Goal: Information Seeking & Learning: Find specific fact

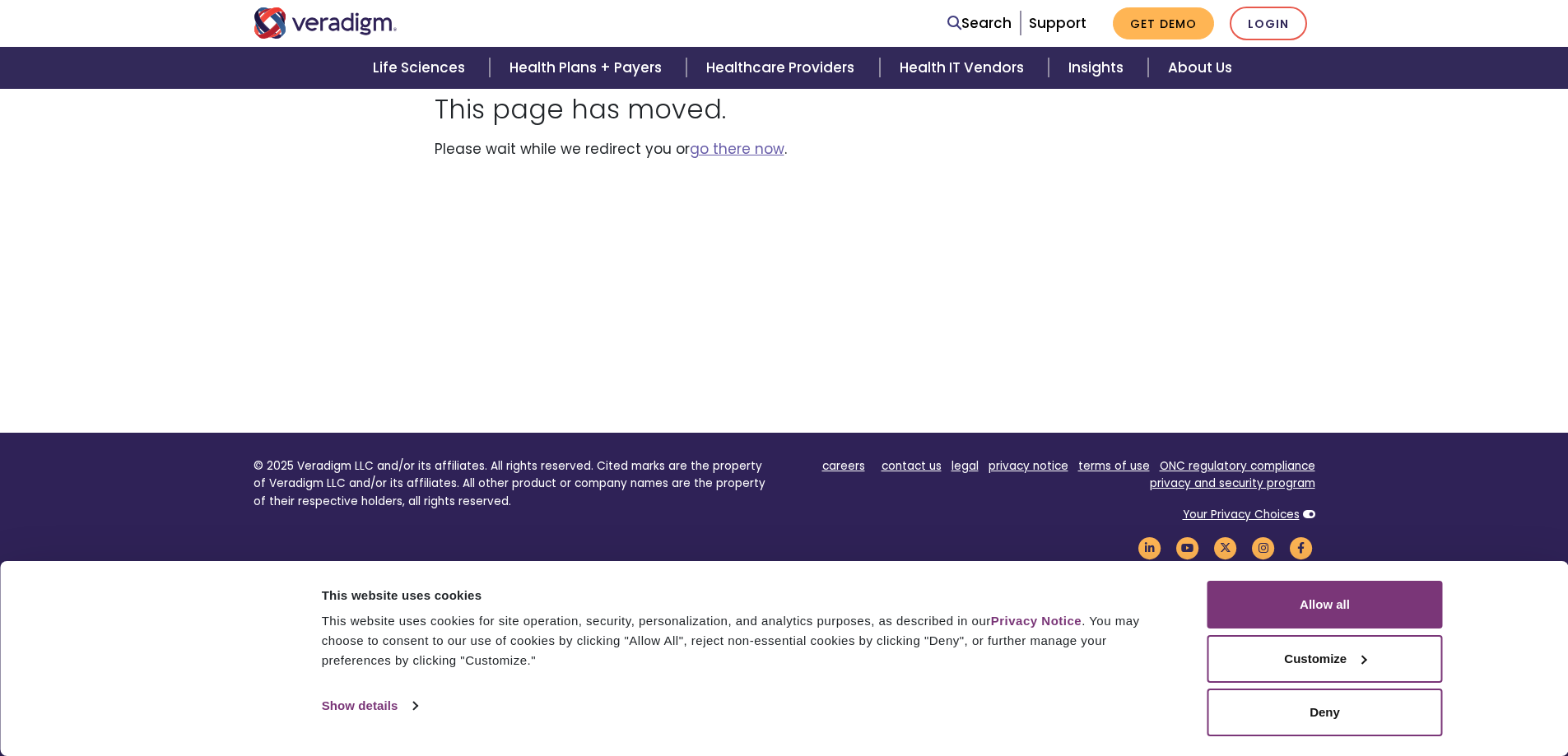
scroll to position [188, 0]
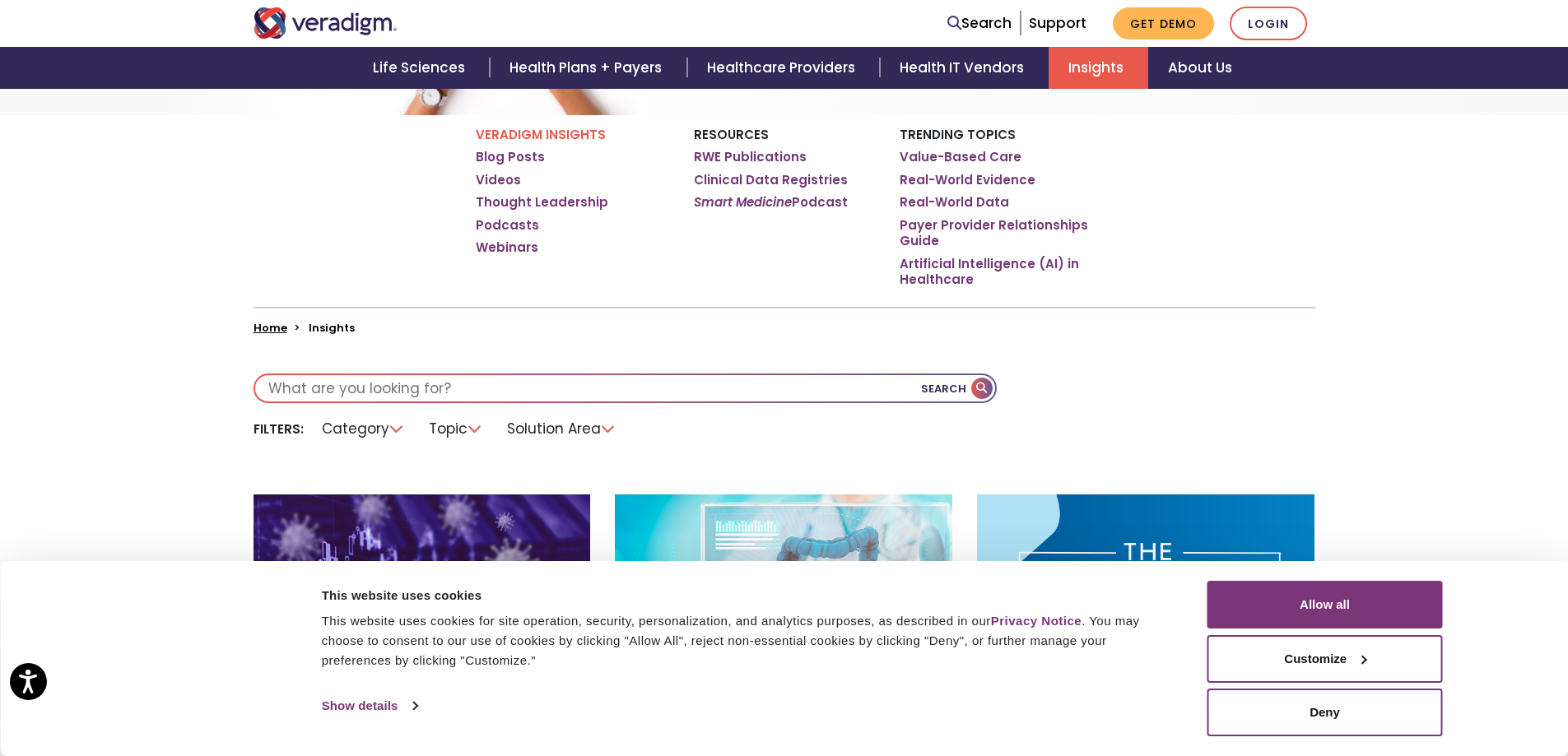
scroll to position [165, 0]
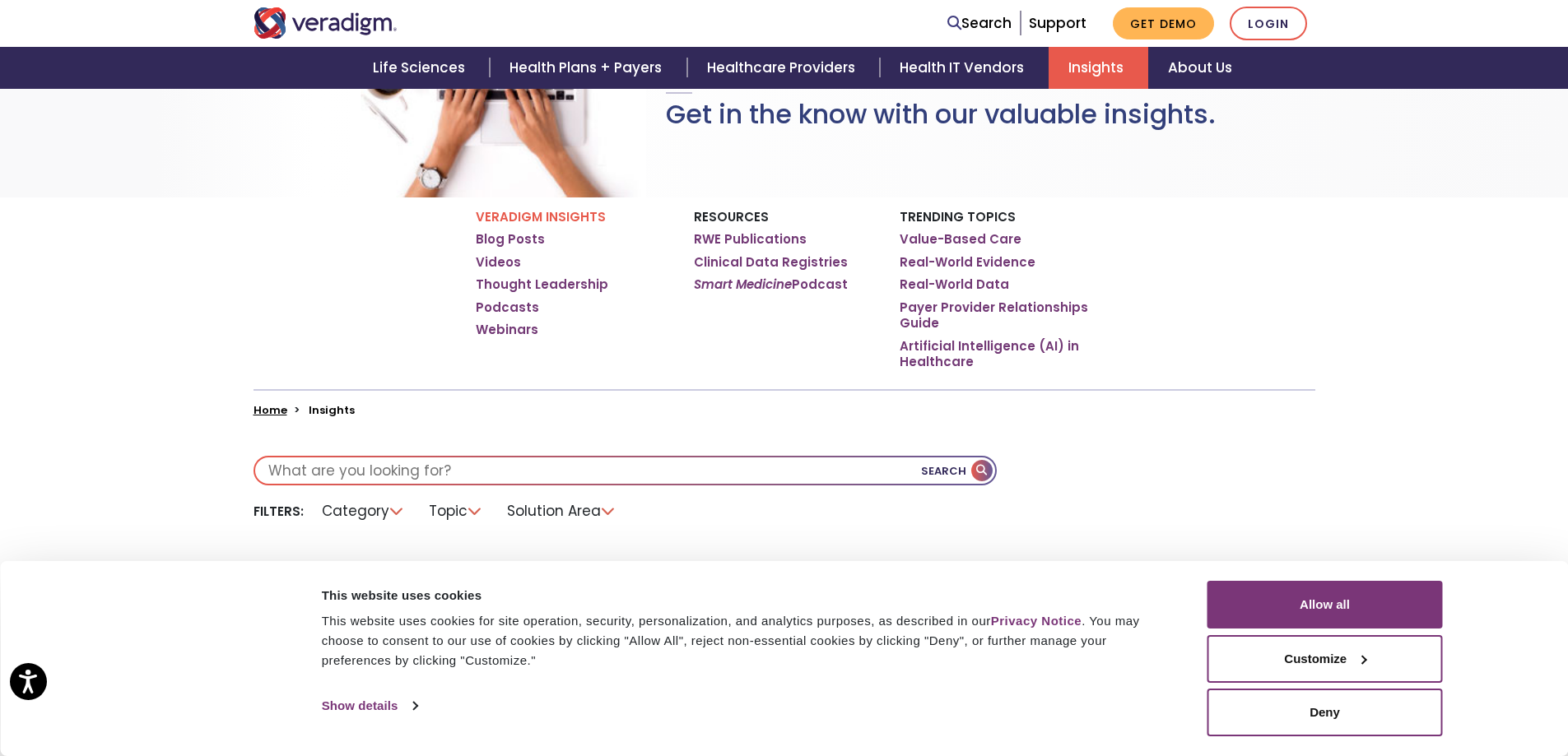
click at [1201, 499] on ul "Filters: Category Topic Solution Area" at bounding box center [784, 511] width 1061 height 25
click at [1326, 167] on div "Veradigm Insights Get in the know with our valuable insights." at bounding box center [784, 97] width 1568 height 201
click at [507, 468] on input "text" at bounding box center [625, 470] width 740 height 26
click at [923, 475] on button "Search" at bounding box center [958, 470] width 74 height 26
click at [928, 473] on button "Search" at bounding box center [958, 470] width 74 height 26
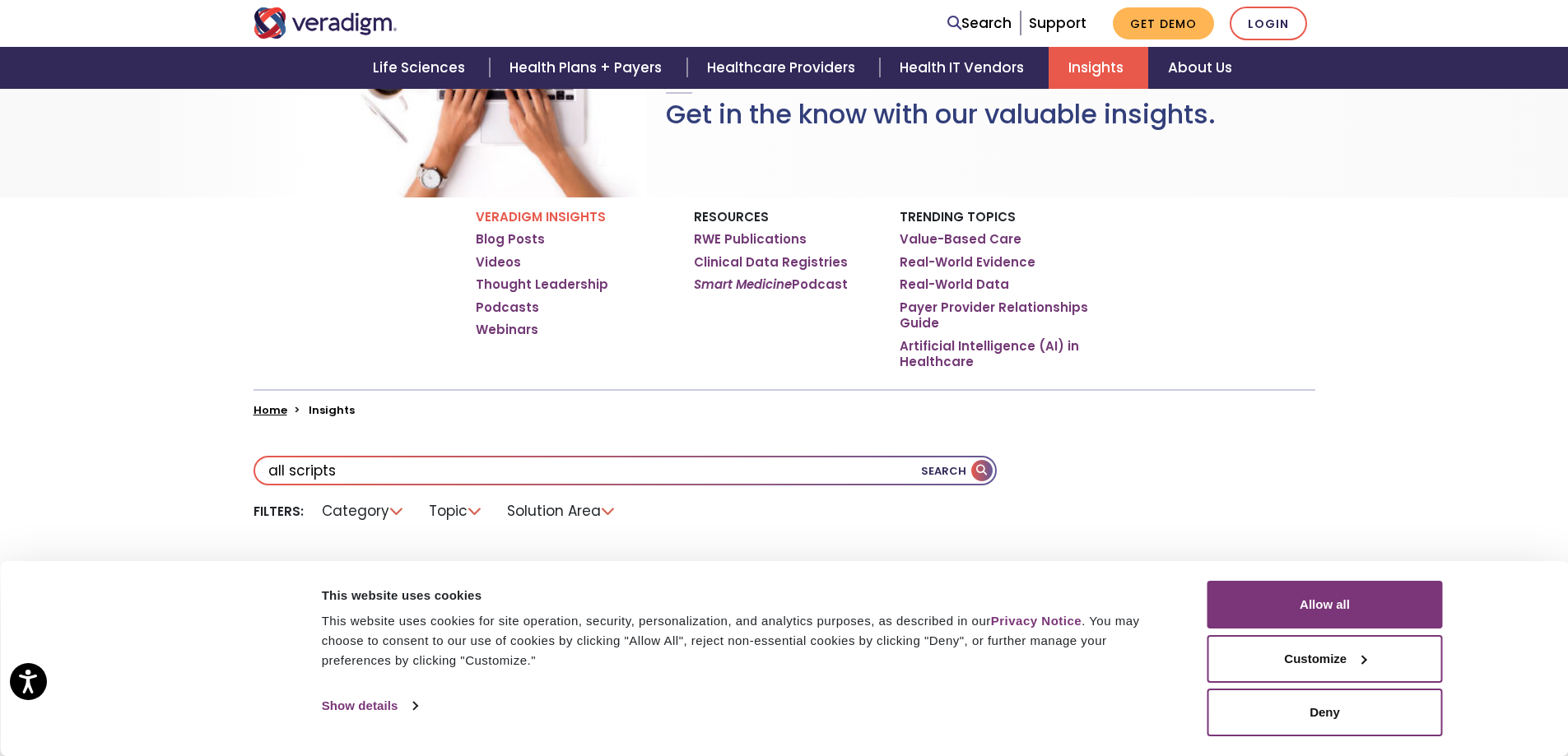
click at [928, 473] on button "Search" at bounding box center [958, 470] width 74 height 26
click at [316, 477] on input "all scripts" at bounding box center [625, 470] width 740 height 26
click at [292, 472] on input "all scripts" at bounding box center [625, 470] width 740 height 26
type input "allscripts"
click at [925, 468] on button "Search" at bounding box center [958, 470] width 74 height 26
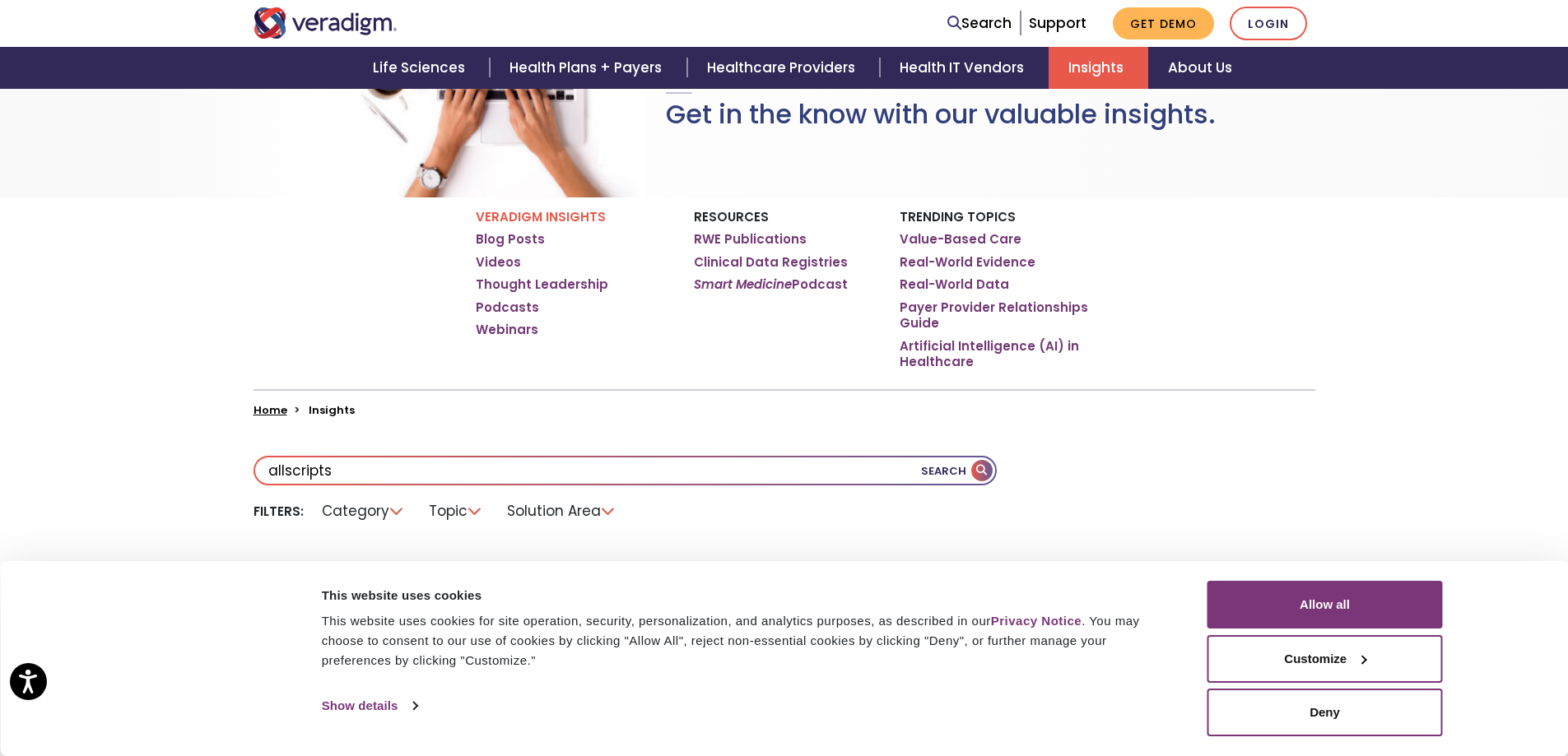
click at [925, 468] on button "Search" at bounding box center [958, 470] width 74 height 26
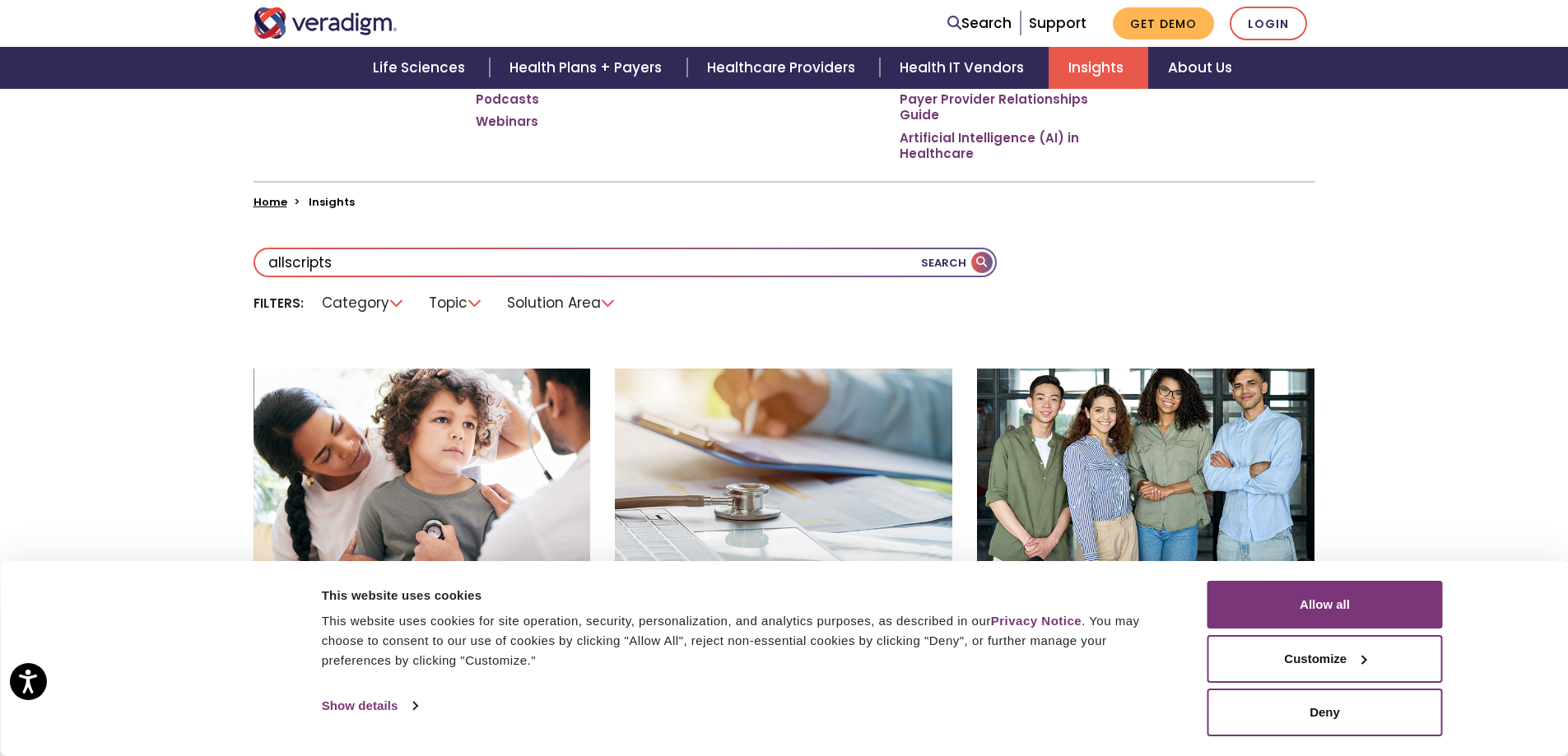
scroll to position [247, 0]
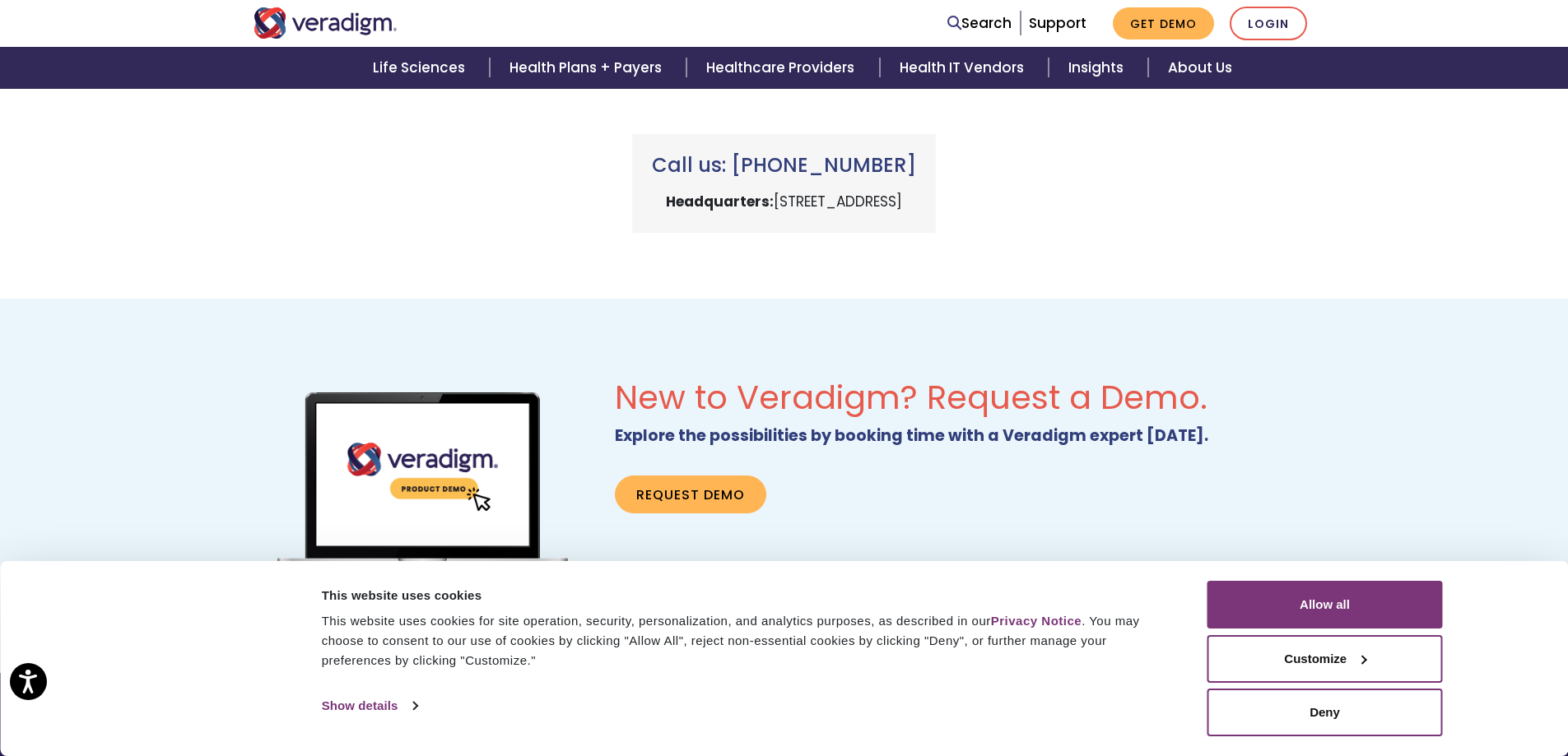
scroll to position [905, 0]
